Goal: Navigation & Orientation: Understand site structure

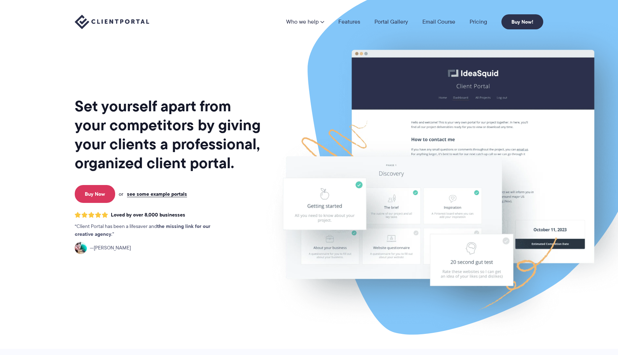
click at [431, 149] on img at bounding box center [453, 177] width 401 height 343
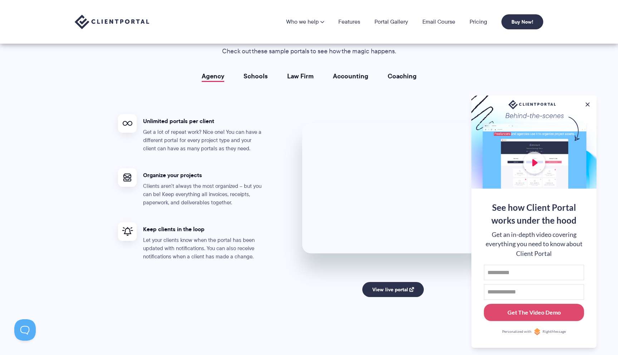
scroll to position [1285, 0]
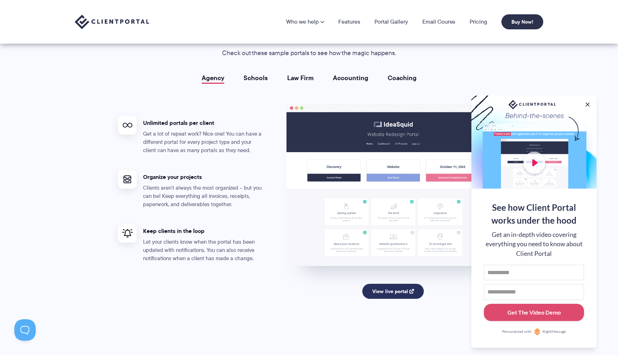
click at [397, 291] on link "View live portal" at bounding box center [394, 291] width 62 height 15
click at [302, 77] on link "Law Firm" at bounding box center [300, 77] width 26 height 7
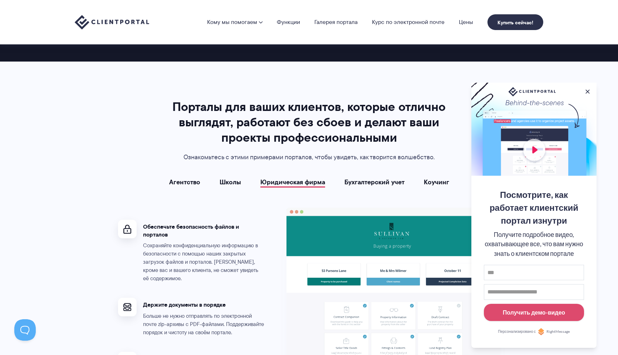
scroll to position [1373, 0]
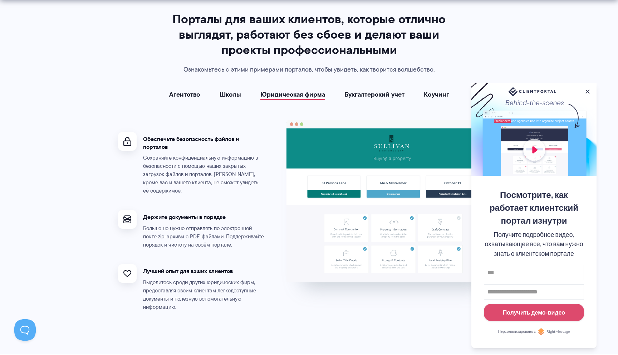
click at [362, 78] on div "Порталы для ваших клиентов, которые отлично выглядят, работают без сбоев и дела…" at bounding box center [309, 163] width 400 height 305
click at [233, 95] on font "Школы" at bounding box center [230, 94] width 21 height 10
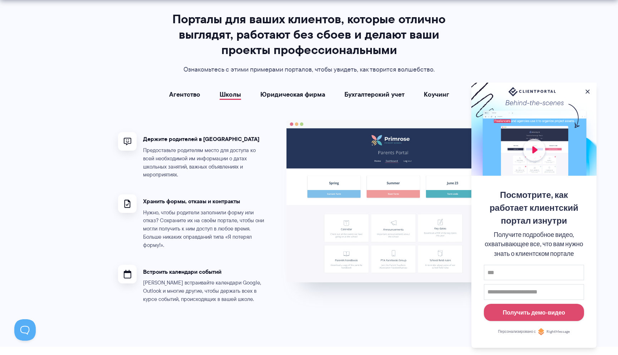
click at [233, 94] on font "Школы" at bounding box center [230, 94] width 21 height 10
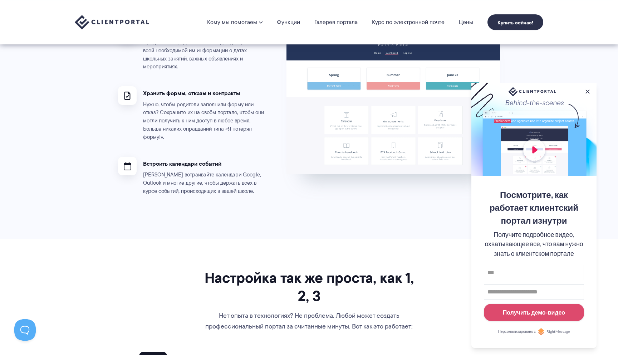
click at [388, 114] on img at bounding box center [393, 93] width 214 height 162
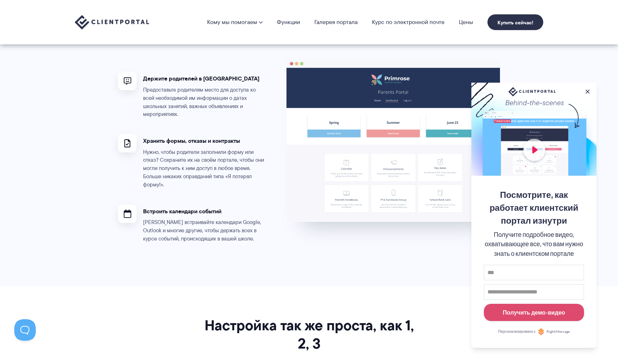
scroll to position [1352, 0]
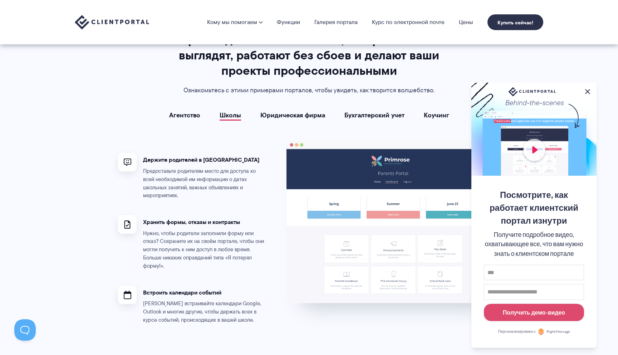
click at [587, 87] on button at bounding box center [588, 91] width 9 height 9
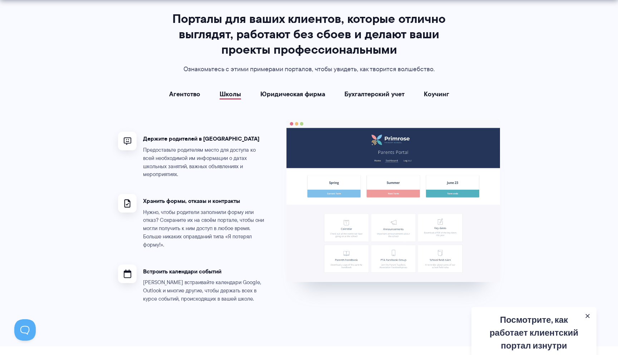
scroll to position [1387, 0]
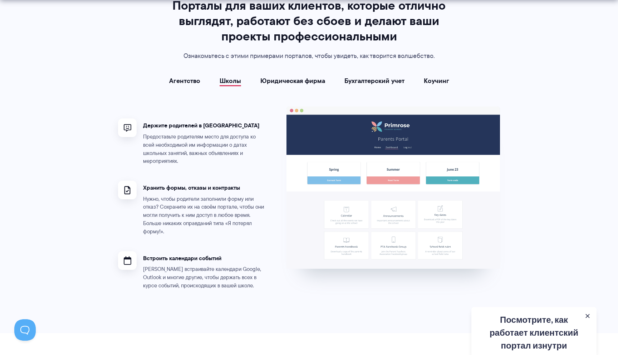
click at [402, 125] on img at bounding box center [393, 187] width 214 height 162
click at [130, 124] on img at bounding box center [128, 128] width 8 height 8
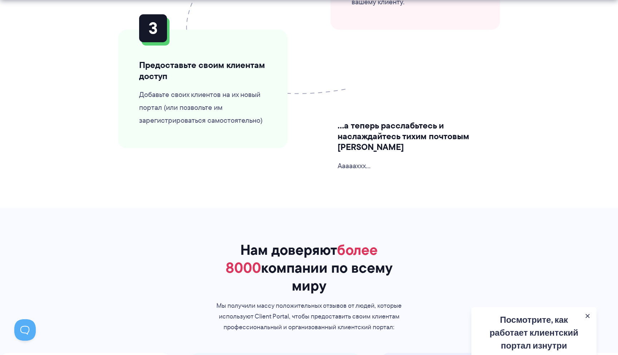
scroll to position [2070, 0]
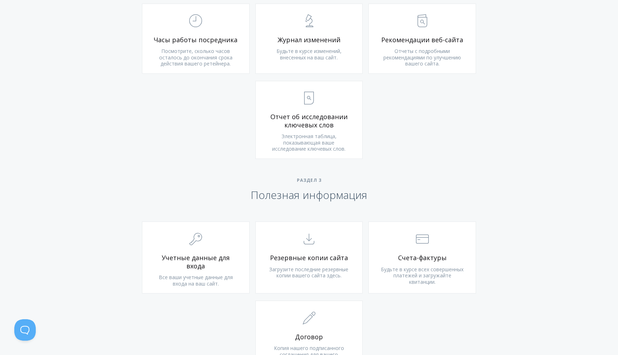
scroll to position [622, 0]
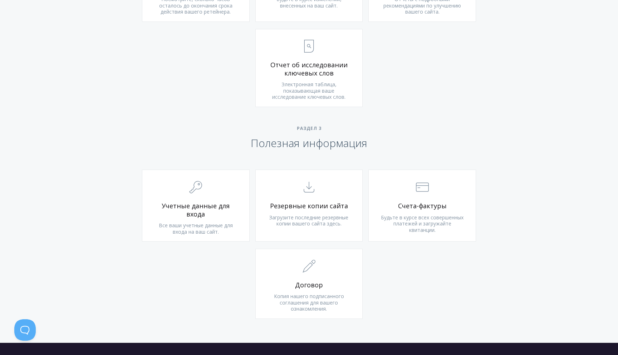
click at [350, 154] on div "Введите более трех символов, чтобы получить результаты. Результаты поиска смотр…" at bounding box center [309, 25] width 618 height 635
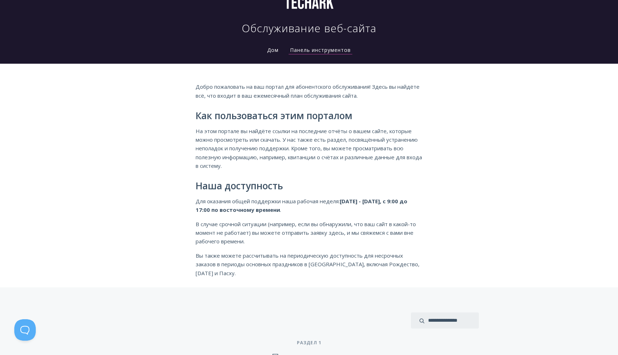
scroll to position [0, 0]
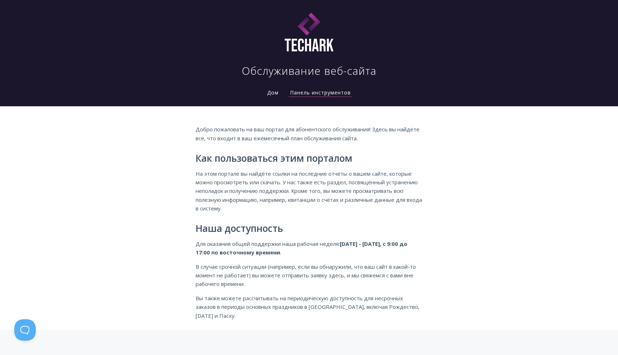
click at [267, 94] on font "Дом" at bounding box center [272, 92] width 11 height 7
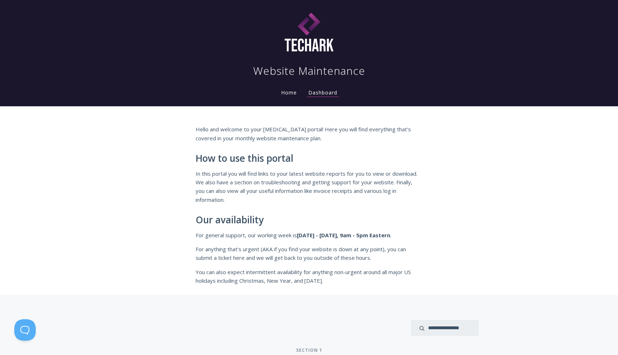
click at [337, 69] on h1 "Website Maintenance" at bounding box center [309, 71] width 112 height 14
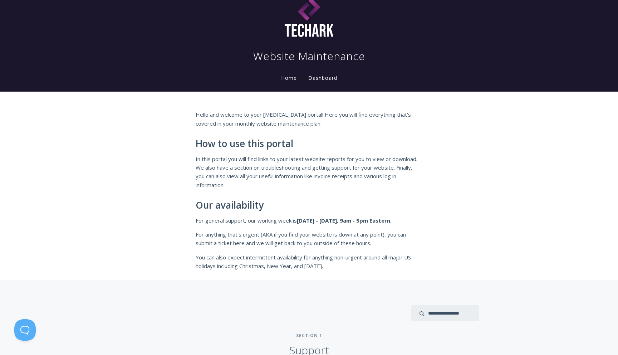
scroll to position [27, 0]
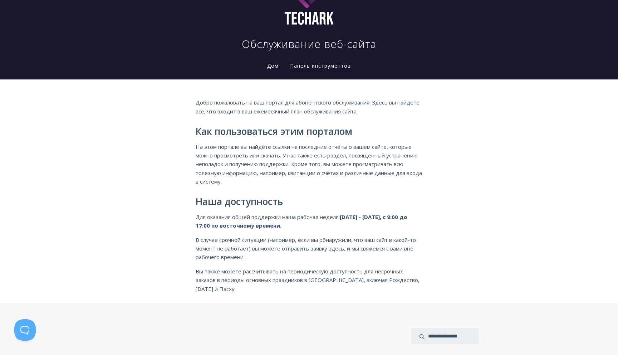
click at [331, 132] on font "Как пользоваться этим порталом" at bounding box center [274, 131] width 157 height 13
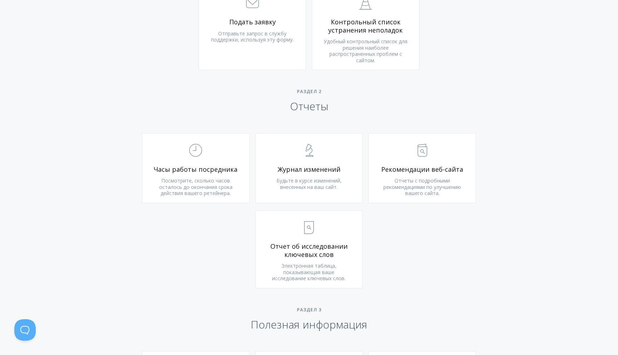
scroll to position [463, 0]
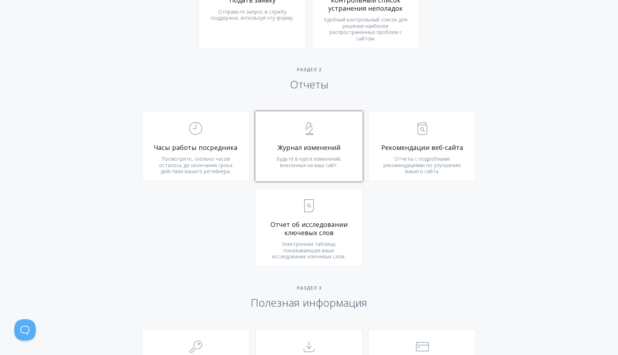
click at [294, 157] on font "Будьте в курсе изменений, внесенных на ваш сайт." at bounding box center [309, 161] width 65 height 13
click at [218, 153] on link ".st0{fill:none;stroke:#000000;stroke-width:2;stroke-miterlimit:10;} Untitled-18…" at bounding box center [196, 146] width 108 height 70
click at [434, 165] on font "Отчеты с подробными рекомендациями по улучшению вашего сайта." at bounding box center [423, 164] width 78 height 19
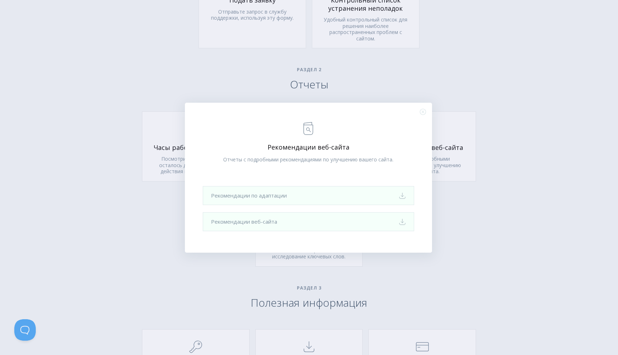
click at [426, 112] on circle "Close (Press escape to close)" at bounding box center [423, 112] width 6 height 6
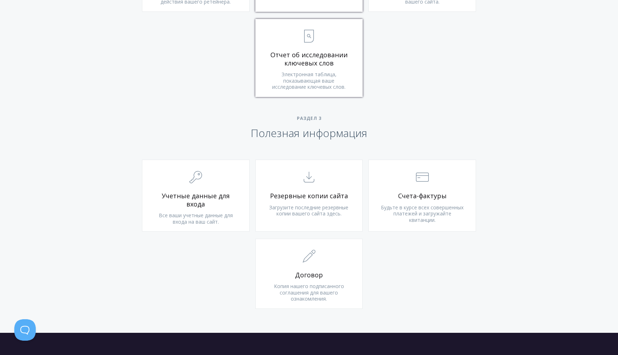
scroll to position [641, 0]
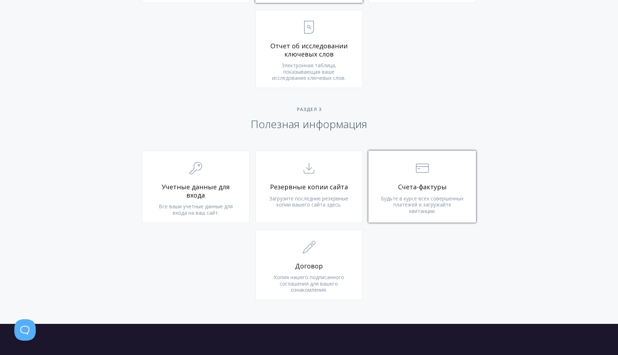
click at [445, 201] on font "Будьте в курсе всех совершенных платежей и загружайте квитанции." at bounding box center [422, 204] width 83 height 19
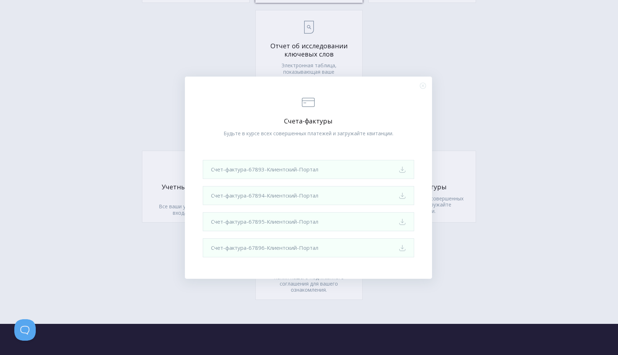
click at [419, 87] on div ".st0{fill:none;stroke:#000000;stroke-width:2;stroke-miterlimit:10;} Financial С…" at bounding box center [308, 178] width 247 height 202
click at [421, 86] on icon ".st0{fill:none;stroke:#000000;stroke-width:2;stroke-miterlimit:10;} Close" at bounding box center [423, 86] width 6 height 6
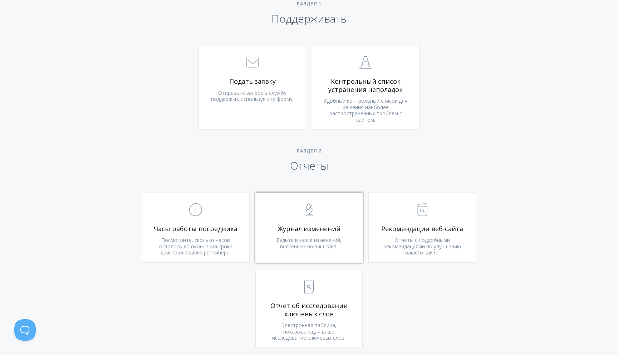
scroll to position [347, 0]
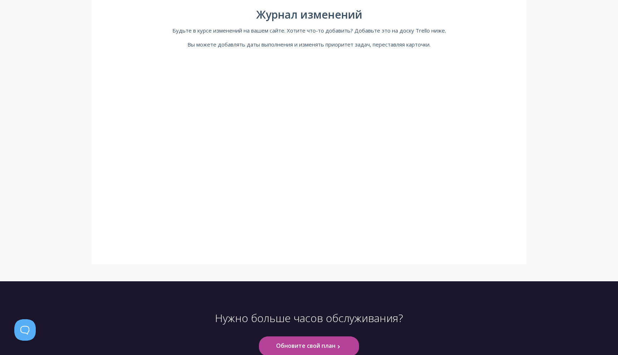
scroll to position [206, 0]
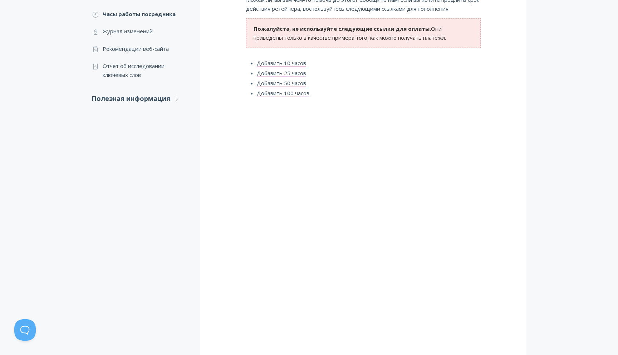
scroll to position [131, 0]
